Goal: Use online tool/utility: Utilize a website feature to perform a specific function

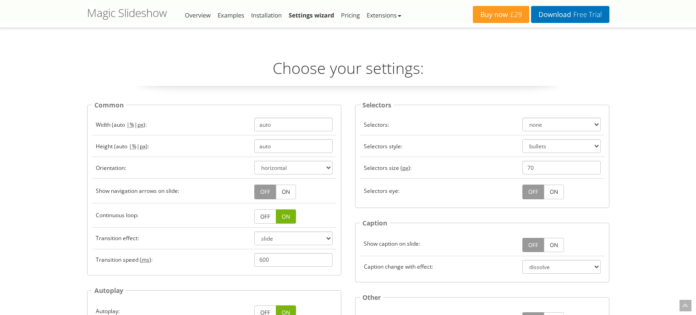
select select "dissolve"
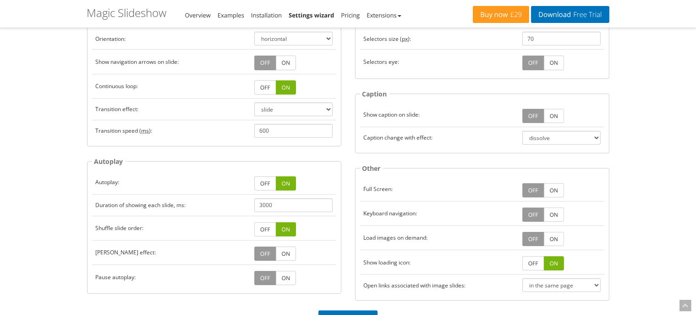
click at [537, 236] on link "OFF" at bounding box center [534, 239] width 22 height 14
click at [557, 241] on link "ON" at bounding box center [554, 239] width 20 height 14
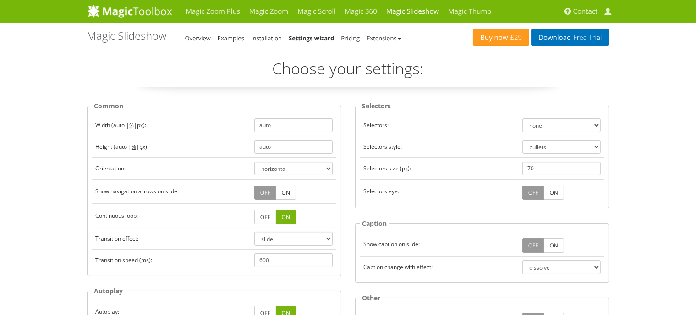
click at [286, 192] on link "ON" at bounding box center [286, 192] width 20 height 14
click at [254, 232] on select "slide dissolve fade" at bounding box center [293, 239] width 78 height 14
click at [299, 237] on select "slide dissolve fade" at bounding box center [293, 239] width 78 height 14
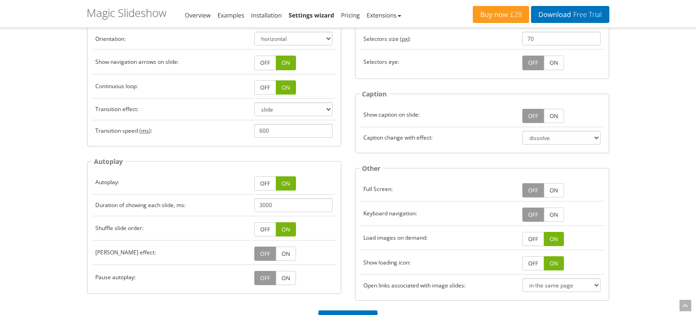
click at [144, 129] on acronym "ms" at bounding box center [146, 131] width 8 height 8
drag, startPoint x: 281, startPoint y: 206, endPoint x: 235, endPoint y: 212, distance: 46.2
click at [254, 210] on input "3000" at bounding box center [293, 205] width 78 height 14
type input "5000"
click at [216, 234] on td "Shuffle slide order:" at bounding box center [171, 227] width 159 height 24
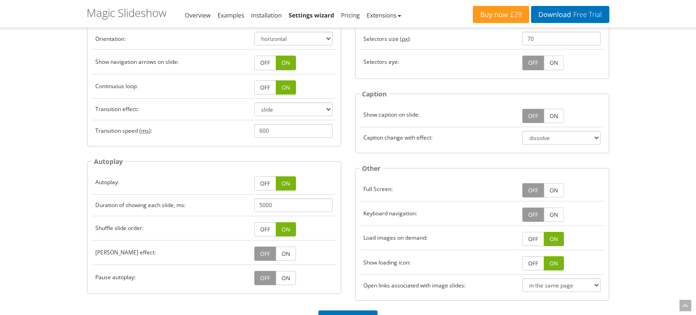
scroll to position [258, 0]
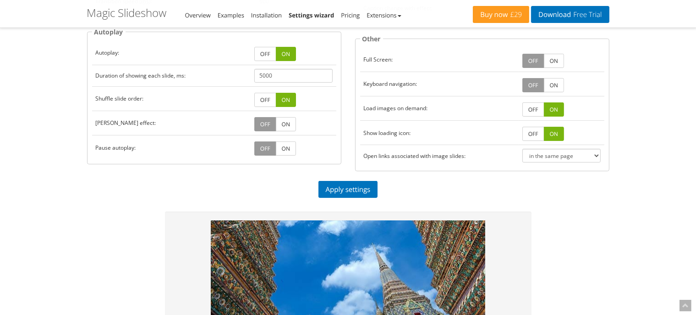
click at [280, 146] on link "ON" at bounding box center [286, 148] width 20 height 14
click at [338, 188] on link "Apply settings" at bounding box center [349, 189] width 60 height 17
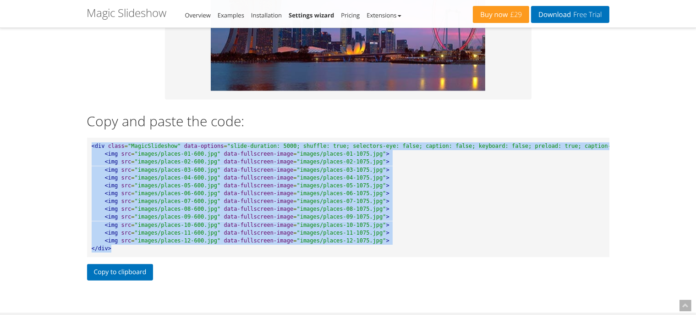
scroll to position [0, 64]
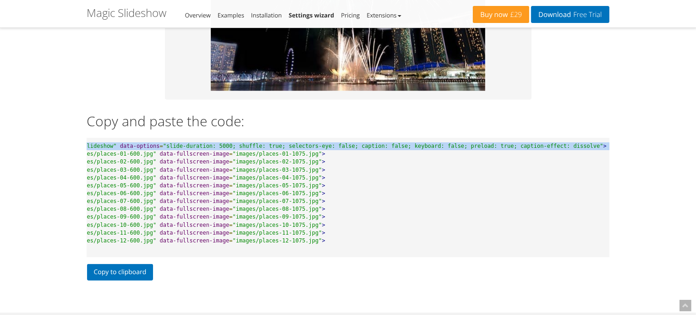
drag, startPoint x: 92, startPoint y: 143, endPoint x: 605, endPoint y: 143, distance: 513.5
click at [605, 143] on pre "<div class = "MagicSlideshow" data-options = "slide-duration: 5000; shuffle: tr…" at bounding box center [348, 197] width 523 height 119
copy pre "<div class = "MagicSlideshow" data-options = "slide-duration: 5000; shuffle: tr…"
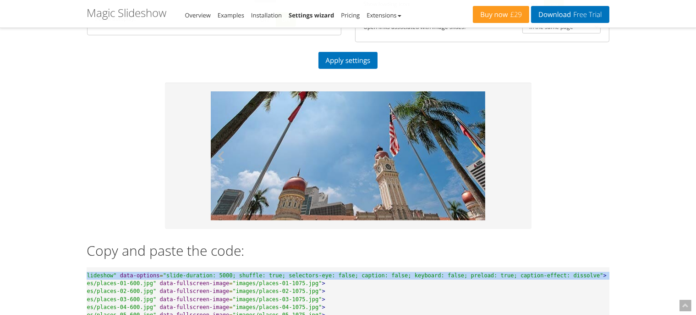
scroll to position [0, 0]
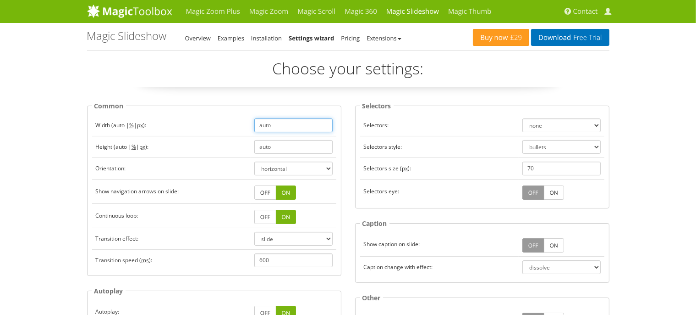
drag, startPoint x: 259, startPoint y: 128, endPoint x: 216, endPoint y: 129, distance: 43.6
click at [254, 130] on input "auto" at bounding box center [293, 125] width 78 height 14
type input "650"
drag, startPoint x: 282, startPoint y: 147, endPoint x: 226, endPoint y: 151, distance: 55.6
click at [254, 150] on input "auto" at bounding box center [293, 147] width 78 height 14
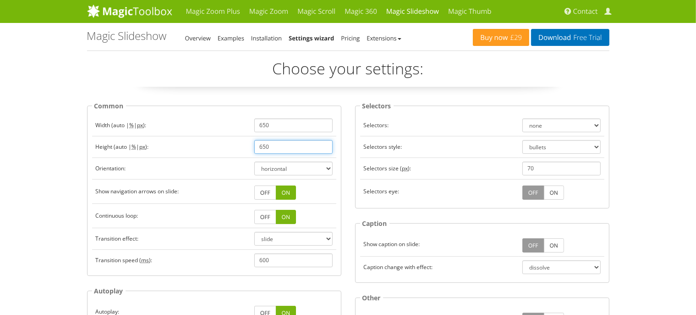
scroll to position [387, 0]
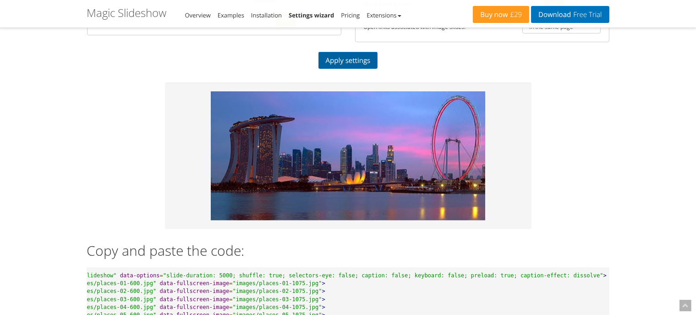
type input "650"
click at [358, 60] on link "Apply settings" at bounding box center [349, 60] width 60 height 17
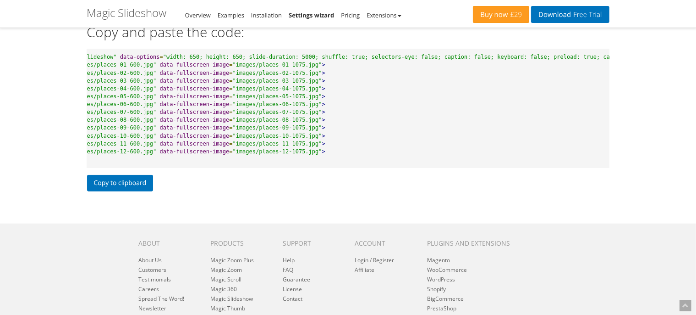
scroll to position [646, 0]
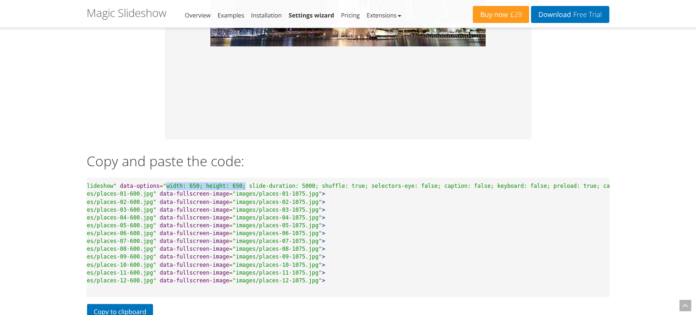
drag, startPoint x: 165, startPoint y: 184, endPoint x: 244, endPoint y: 182, distance: 79.8
click at [244, 182] on span ""width: 650; height: 650; slide-duration: 5000; shuffle: true; selectors-eye: f…" at bounding box center [425, 185] width 524 height 6
copy span "width: 650; height: 650;"
